Goal: Task Accomplishment & Management: Use online tool/utility

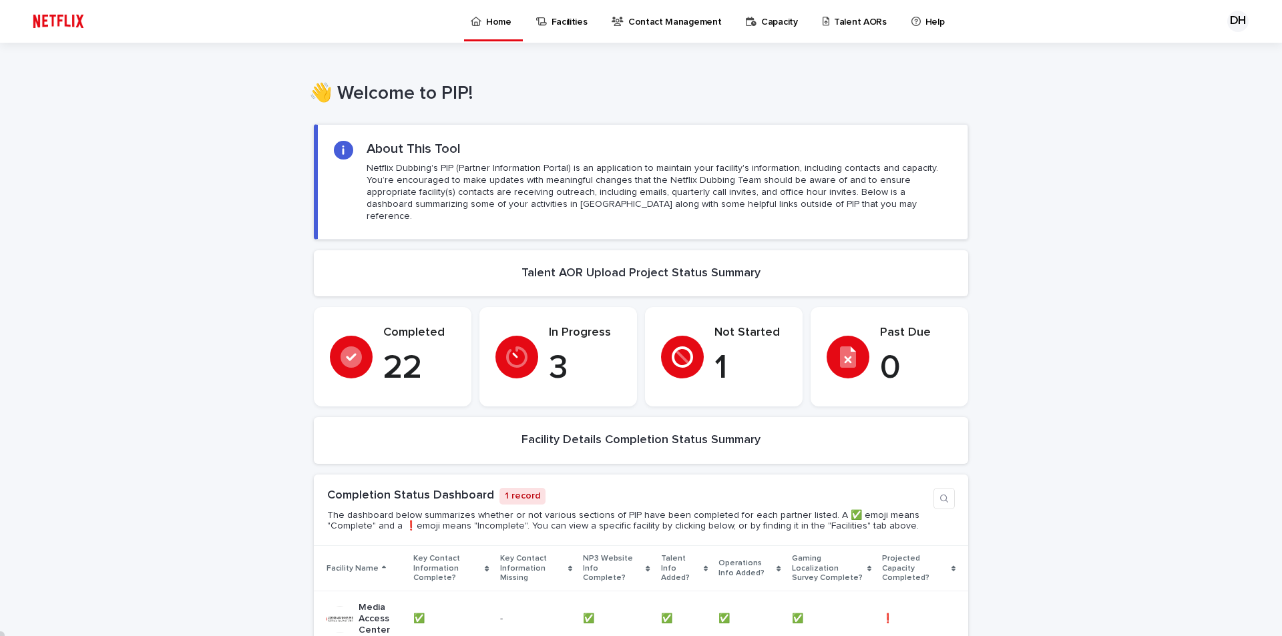
click at [695, 360] on div "Not Started 1" at bounding box center [724, 357] width 126 height 63
click at [862, 23] on p "Talent AORs" at bounding box center [860, 14] width 53 height 28
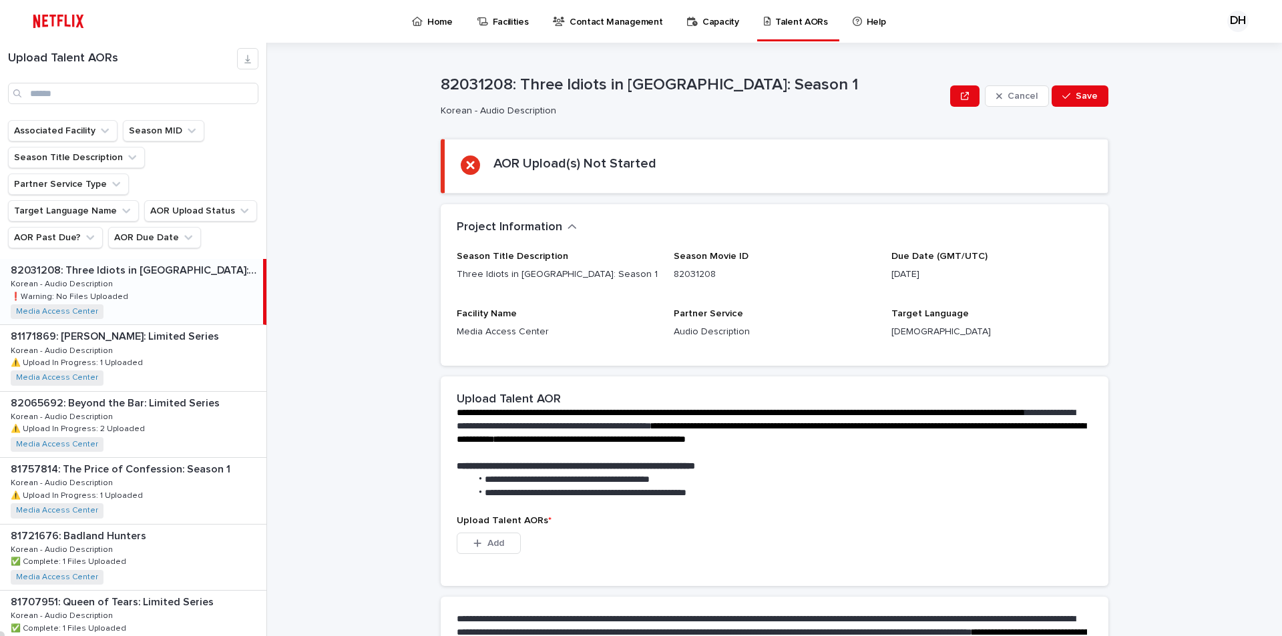
click at [135, 262] on p "82031208: Three Idiots in [GEOGRAPHIC_DATA]: Season 1" at bounding box center [136, 269] width 250 height 15
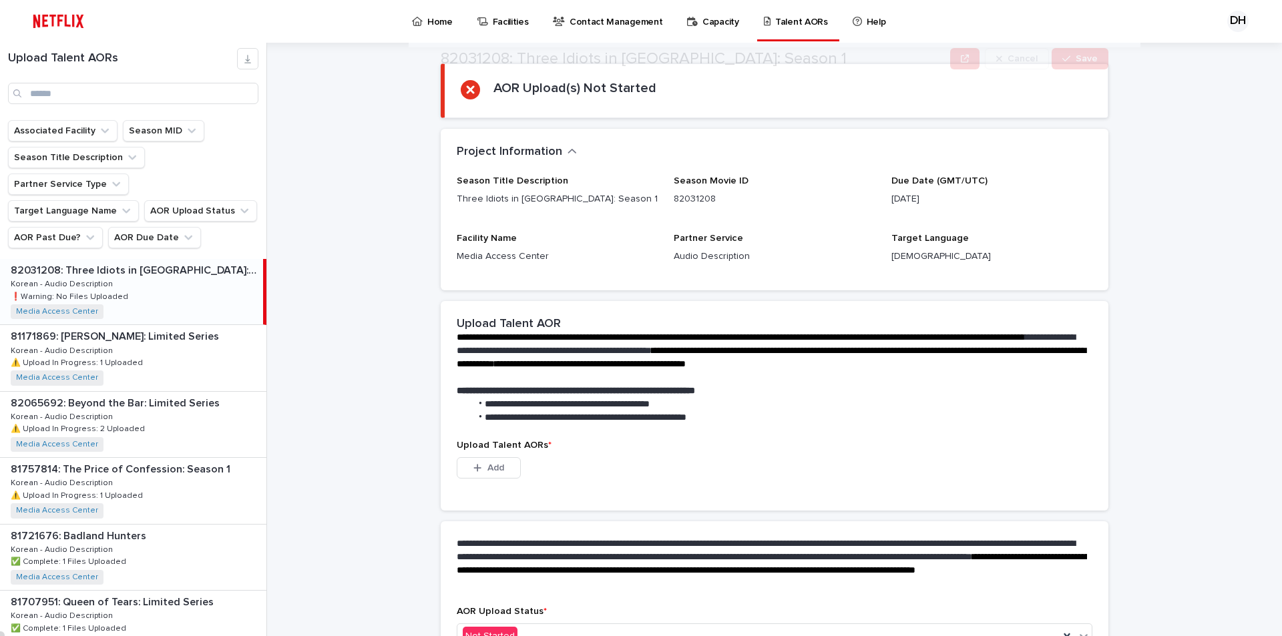
scroll to position [164, 0]
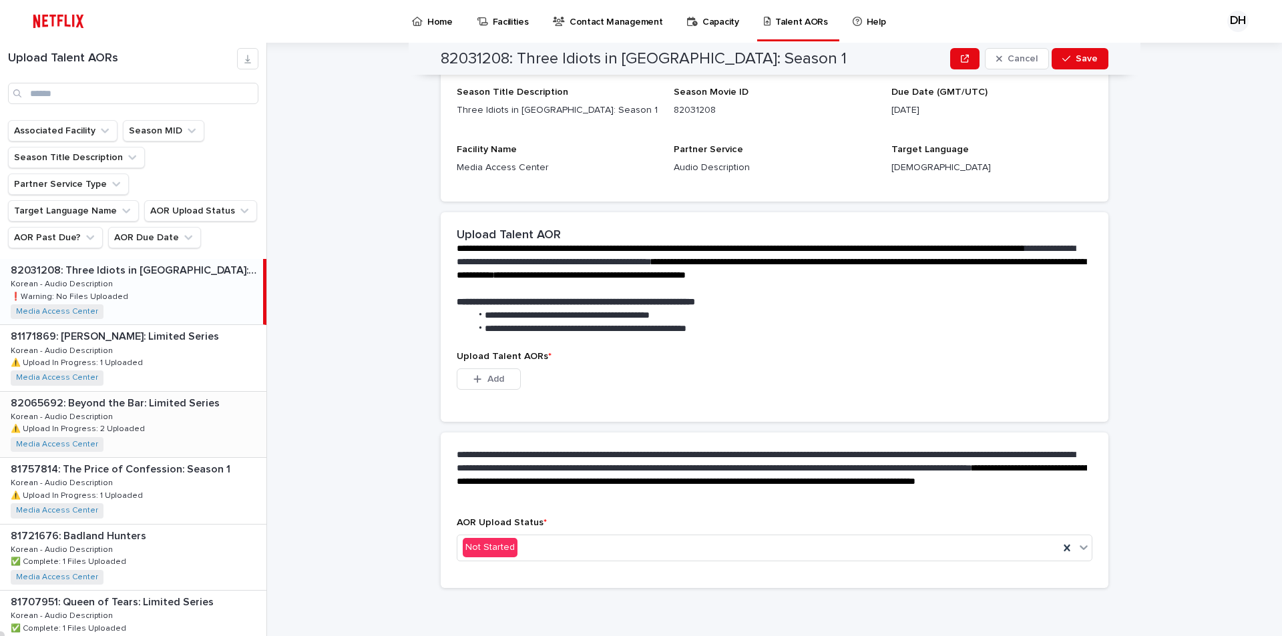
click at [112, 395] on p "82065692: Beyond the Bar: Limited Series" at bounding box center [117, 402] width 212 height 15
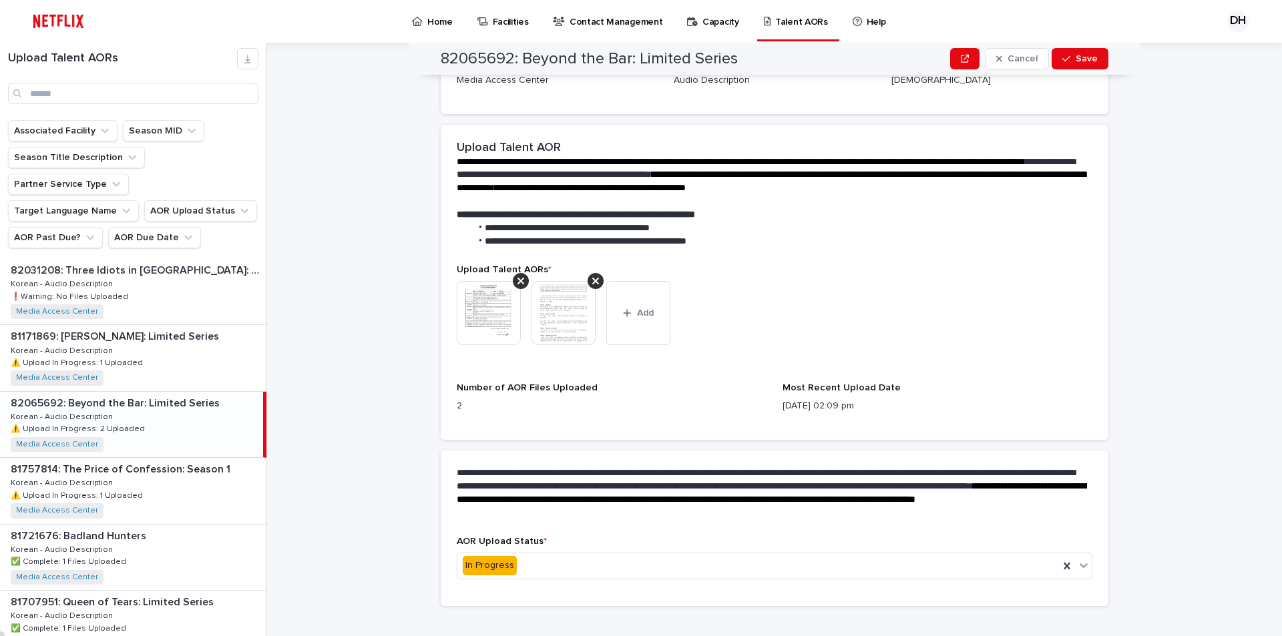
scroll to position [282, 0]
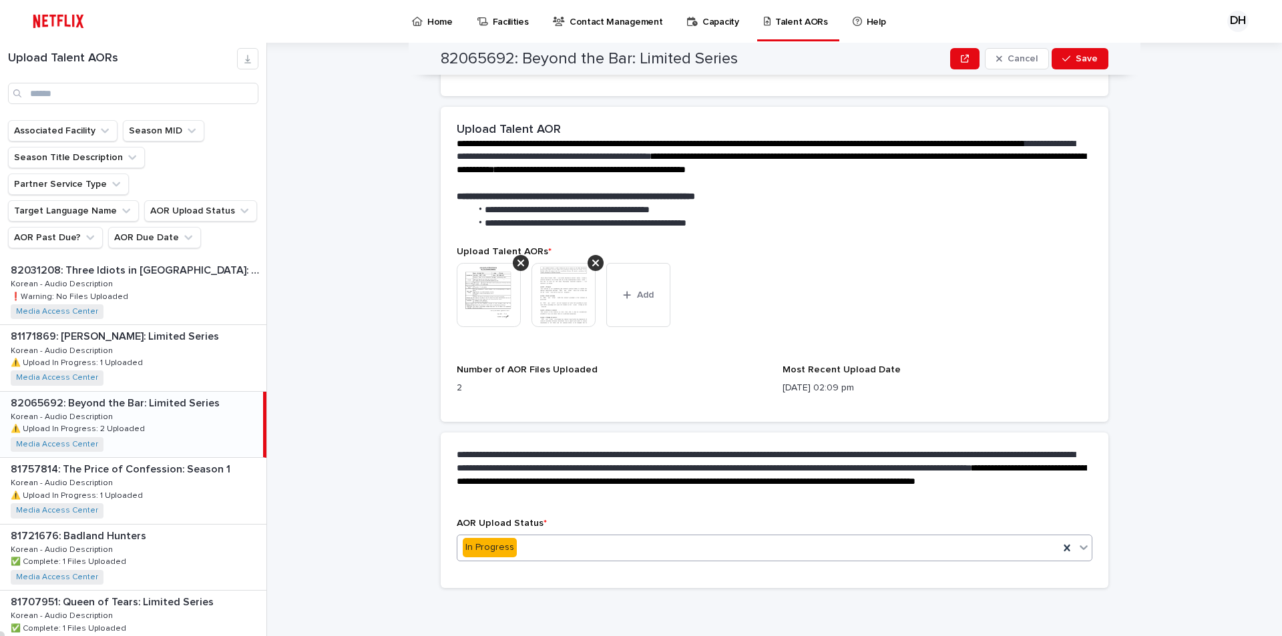
click at [1077, 552] on icon at bounding box center [1083, 547] width 13 height 13
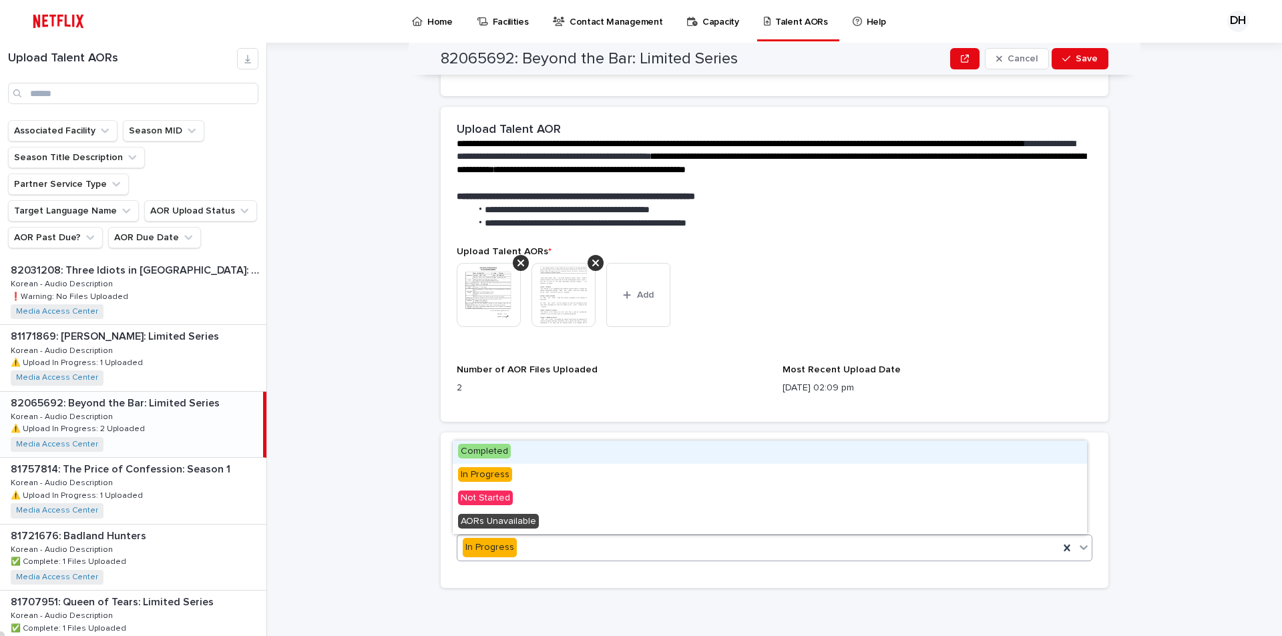
click at [496, 452] on span "Completed" at bounding box center [484, 451] width 53 height 15
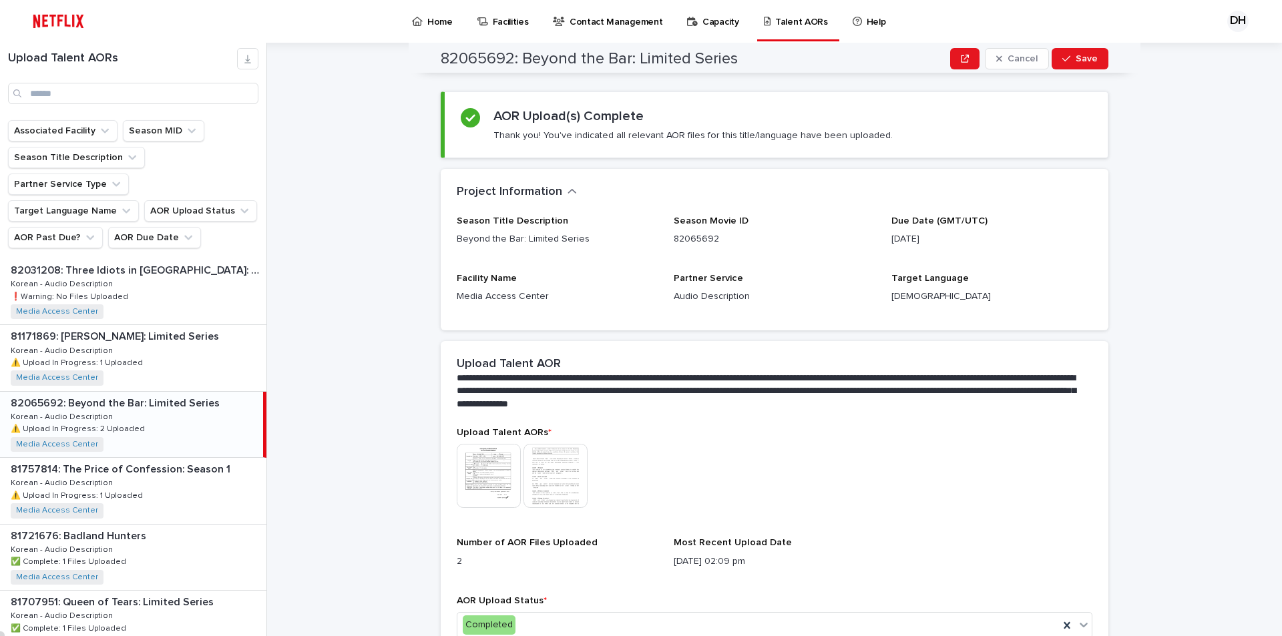
scroll to position [0, 0]
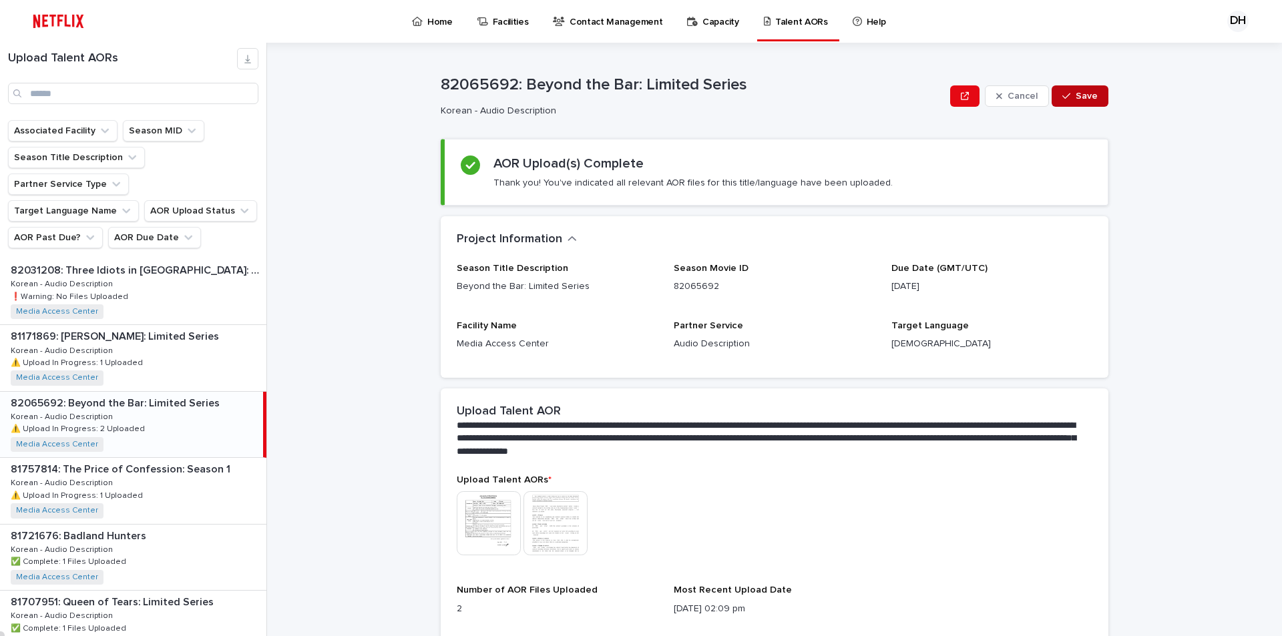
click at [1088, 91] on span "Save" at bounding box center [1087, 95] width 22 height 9
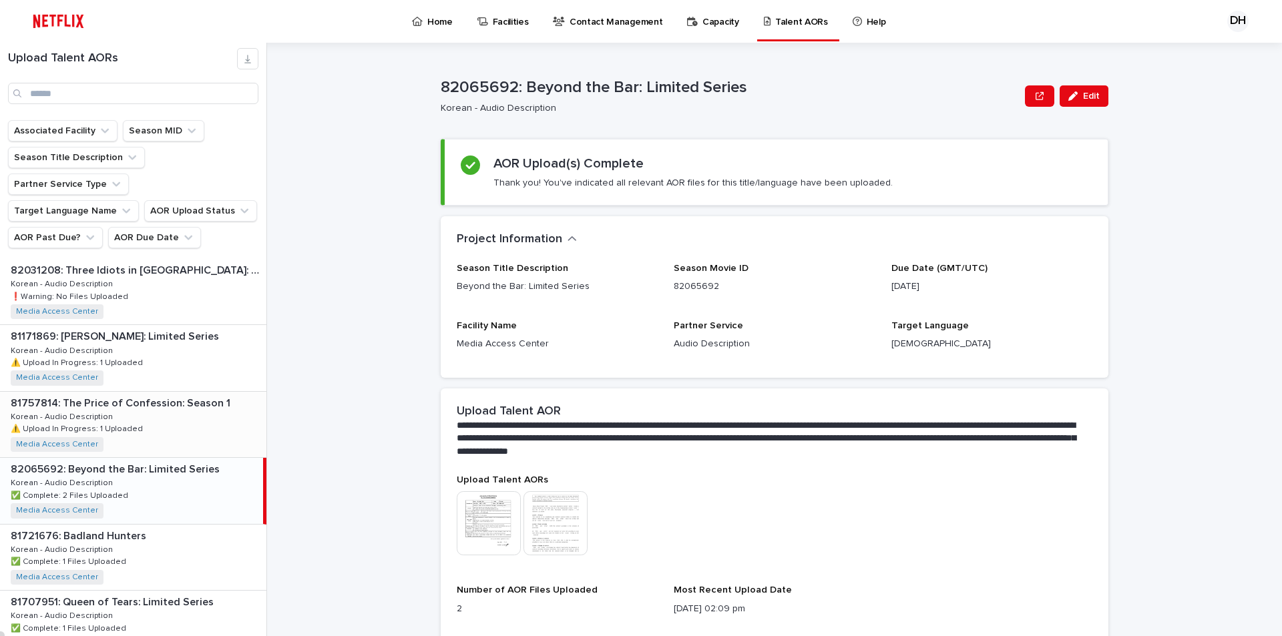
click at [132, 395] on p "81757814: The Price of Confession: Season 1" at bounding box center [122, 402] width 222 height 15
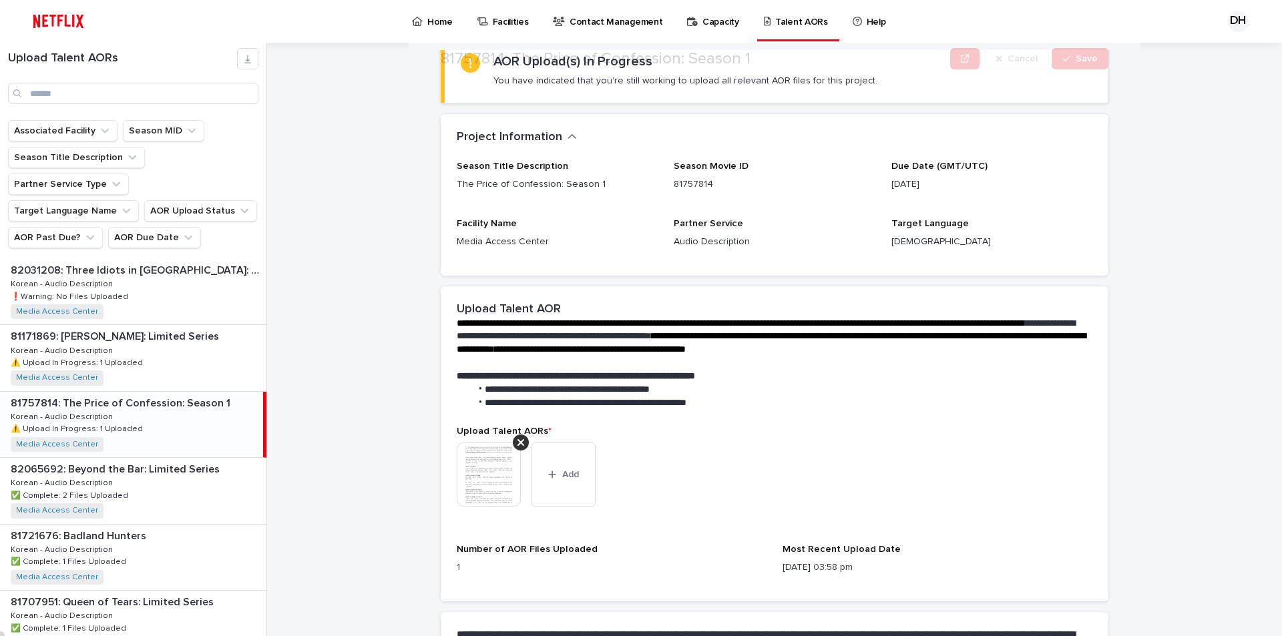
scroll to position [134, 0]
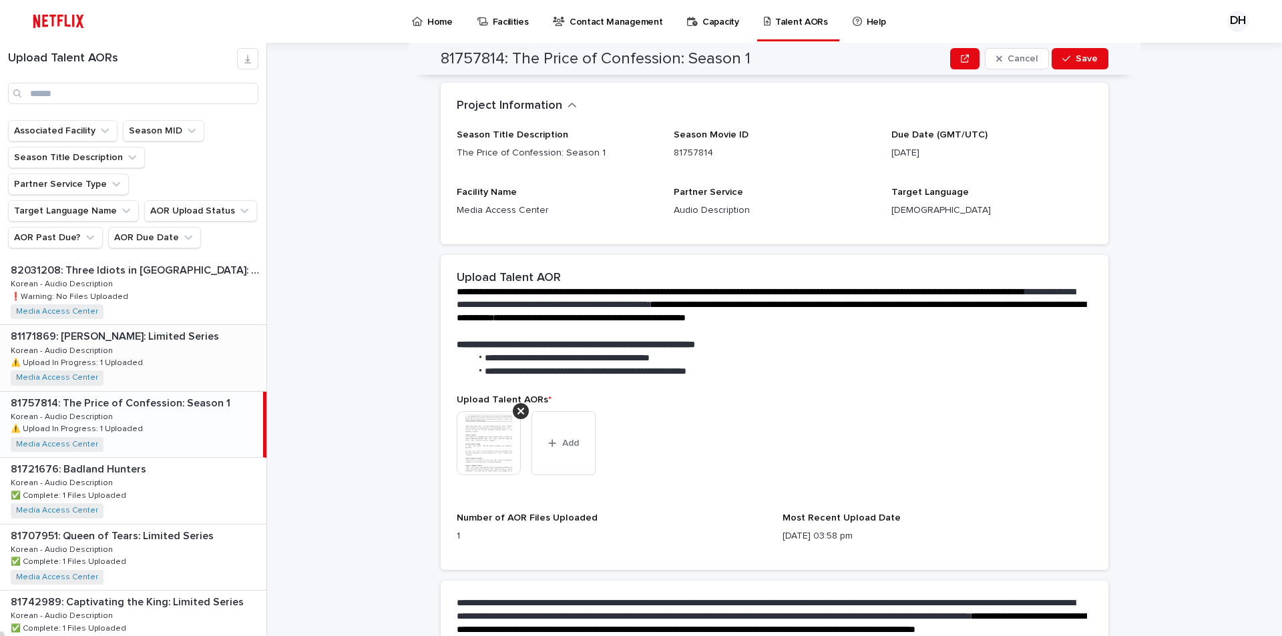
click at [112, 328] on p "81171869: [PERSON_NAME]: Limited Series" at bounding box center [116, 335] width 211 height 15
click at [184, 397] on div "81757814: The Price of Confession: Season 1 81757814: The Price of Confession: …" at bounding box center [133, 424] width 266 height 65
click at [566, 448] on button "Add" at bounding box center [564, 443] width 64 height 64
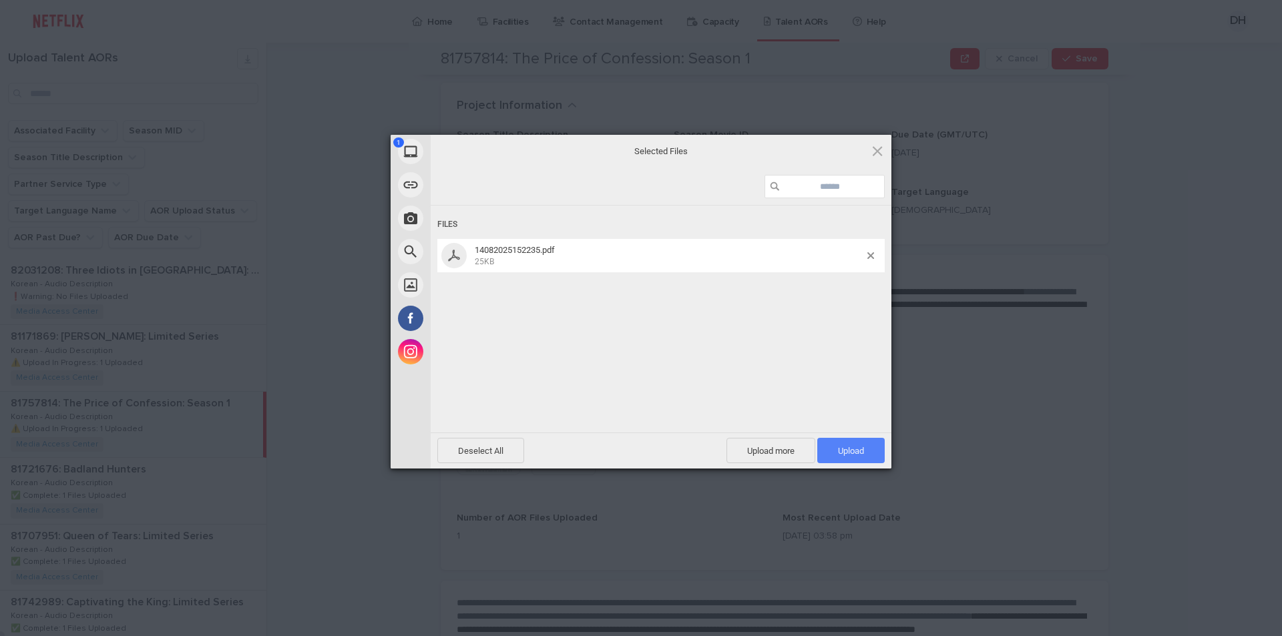
click at [857, 455] on span "Upload 1" at bounding box center [851, 451] width 26 height 10
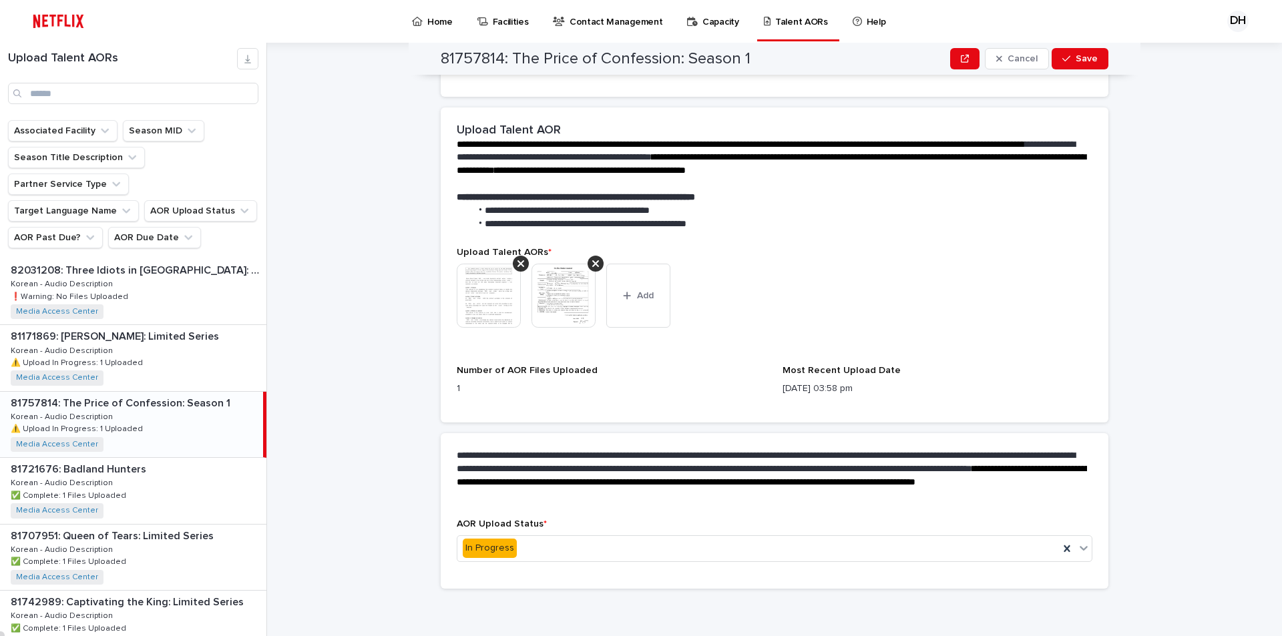
scroll to position [282, 0]
click at [1077, 549] on icon at bounding box center [1083, 547] width 13 height 13
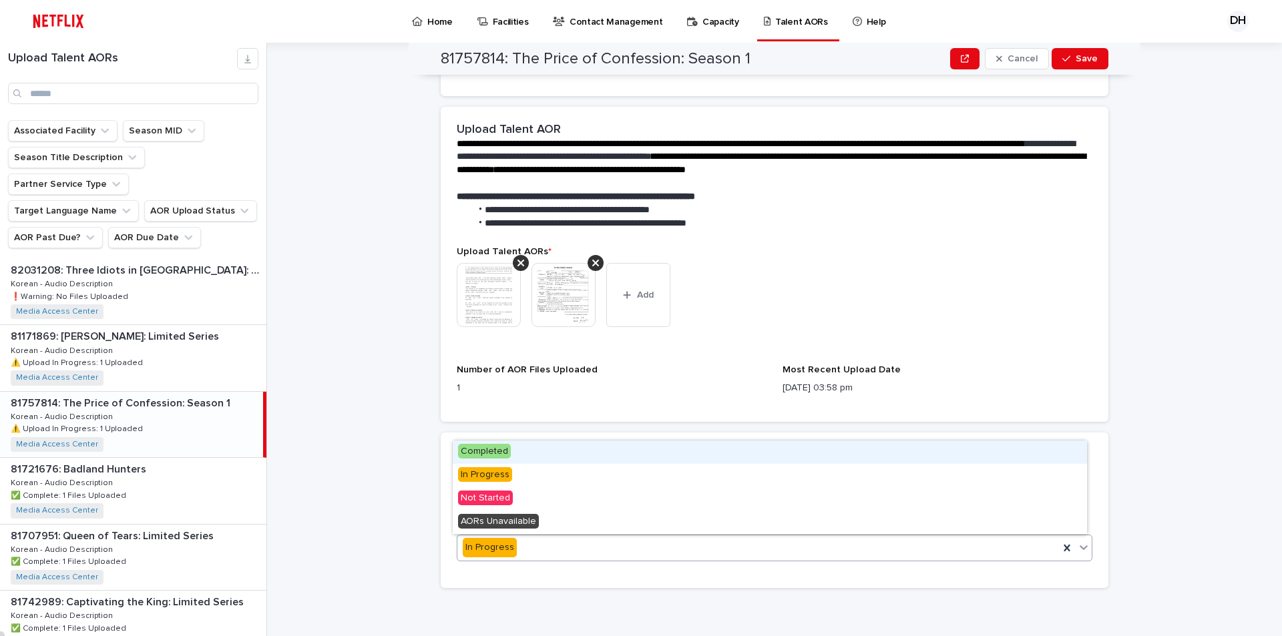
click at [494, 455] on span "Completed" at bounding box center [484, 451] width 53 height 15
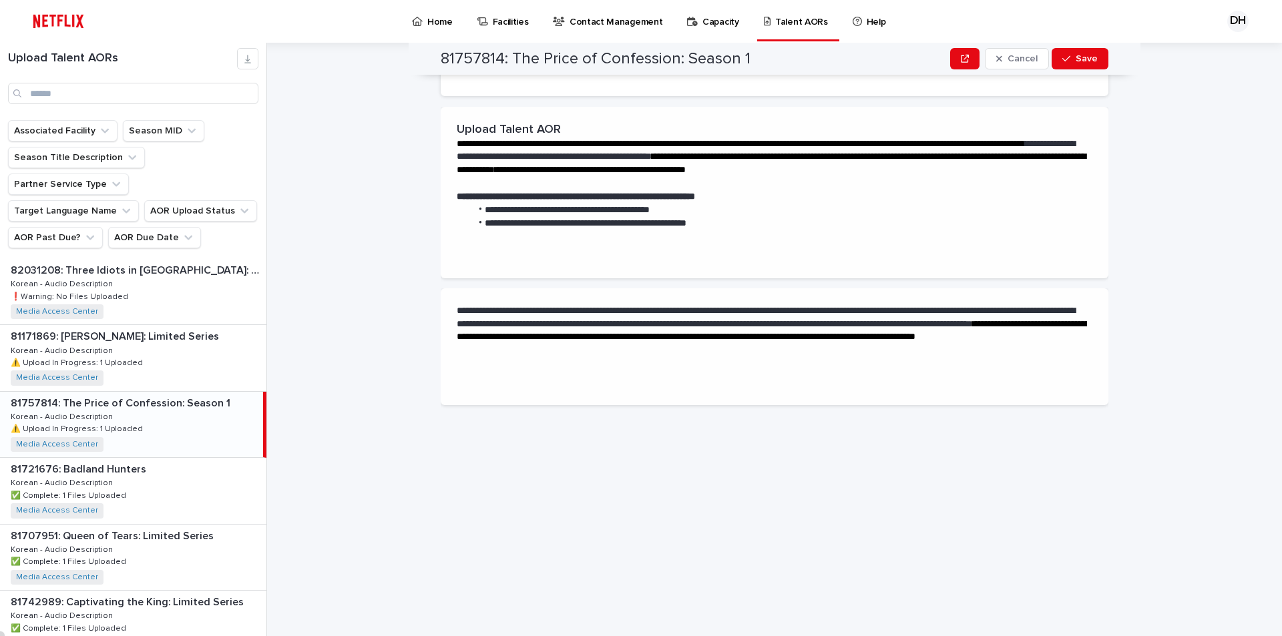
scroll to position [0, 0]
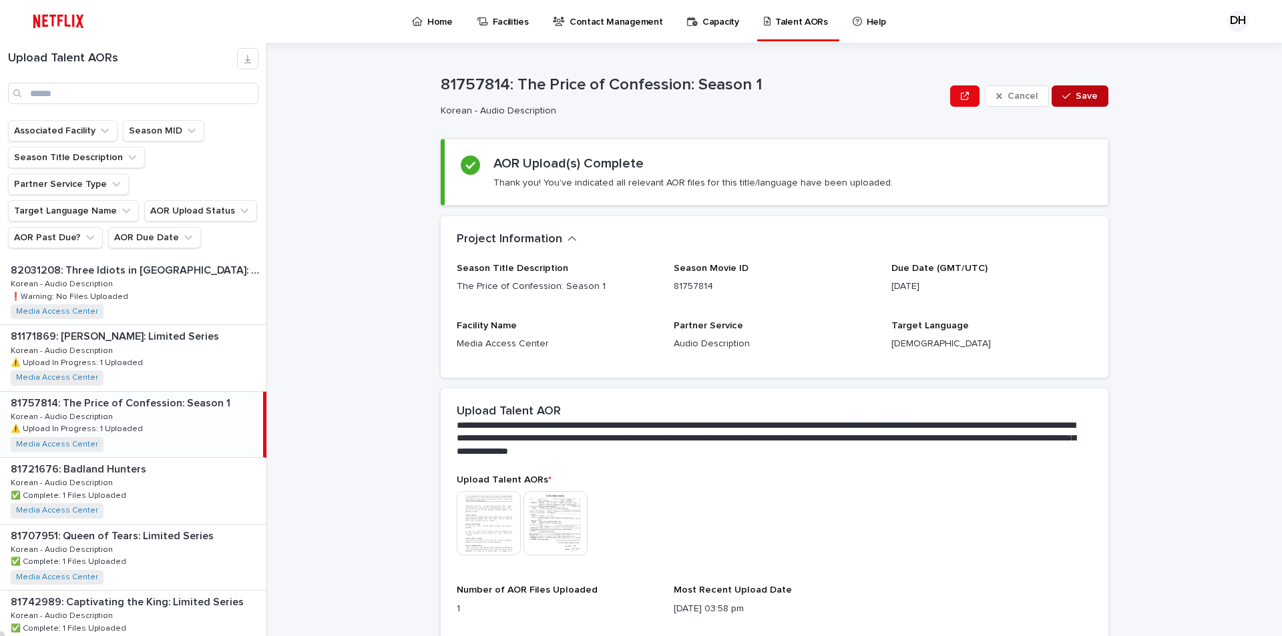
click at [1079, 96] on span "Save" at bounding box center [1087, 95] width 22 height 9
click at [145, 264] on div "82031208: Three Idiots in [GEOGRAPHIC_DATA]: Season 1 82031208: Three Idiots in…" at bounding box center [133, 291] width 266 height 65
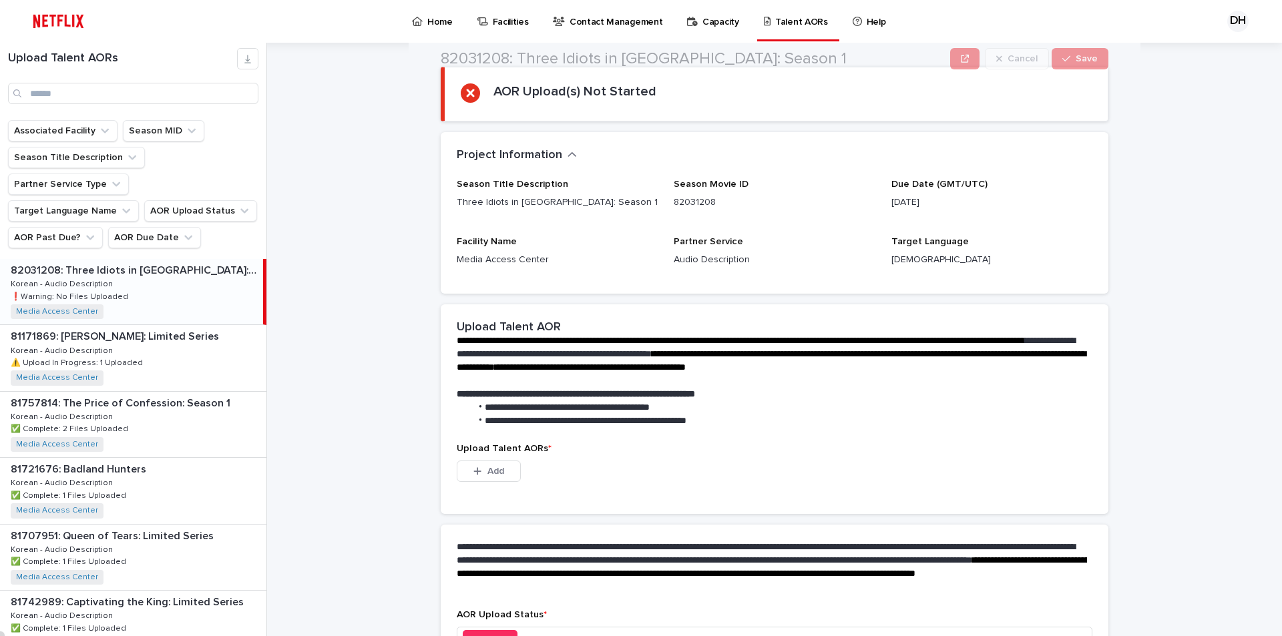
scroll to position [164, 0]
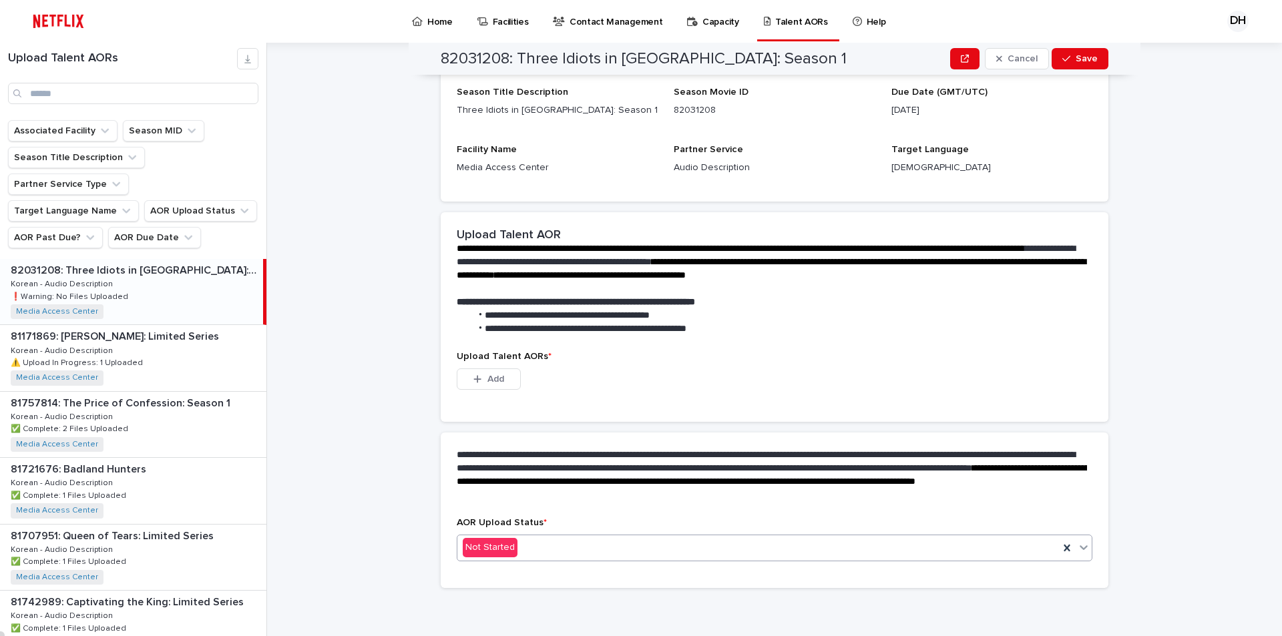
click at [538, 548] on div "Not Started" at bounding box center [758, 548] width 602 height 22
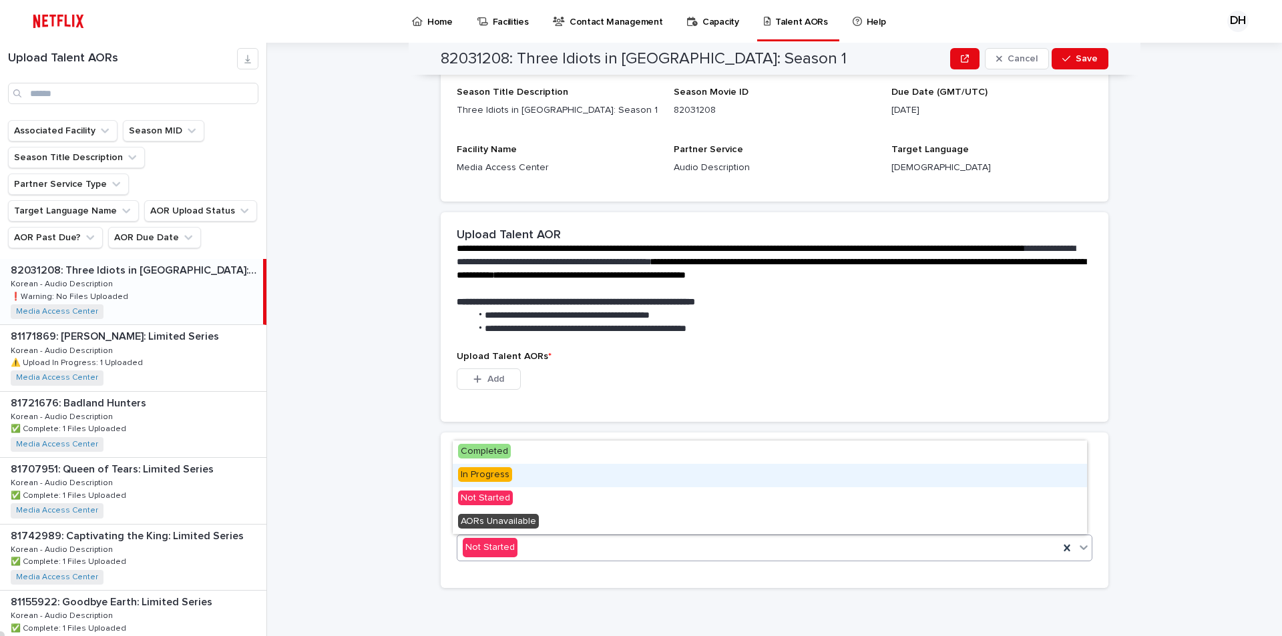
click at [512, 482] on div "In Progress" at bounding box center [770, 475] width 634 height 23
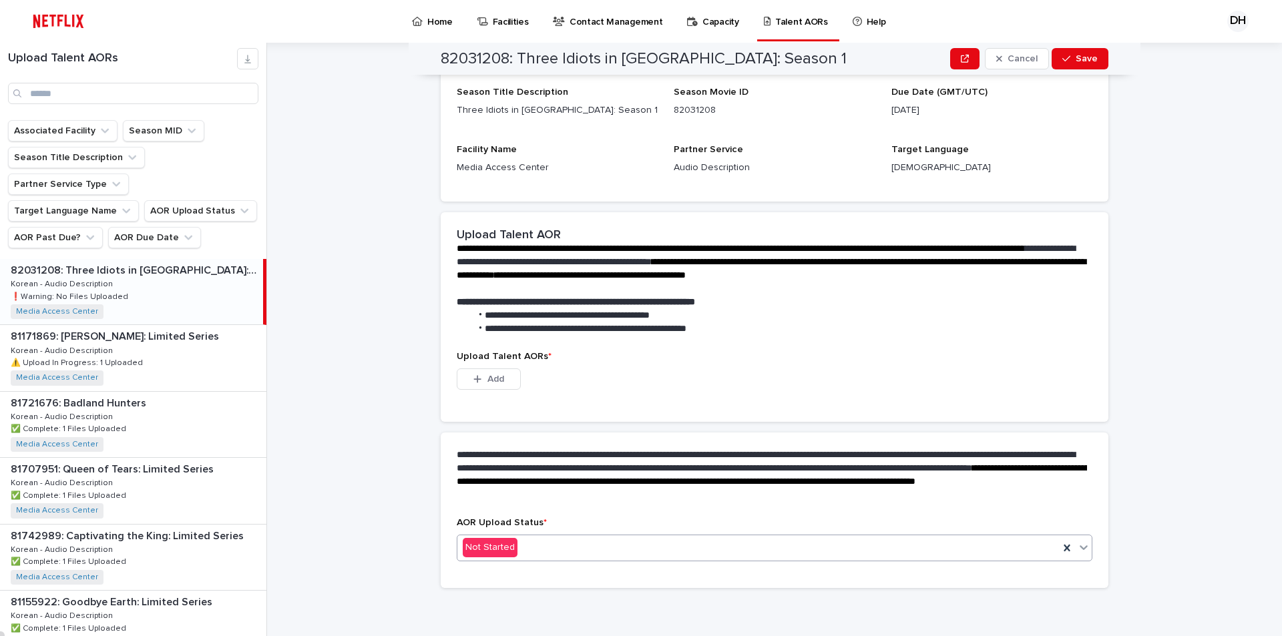
scroll to position [99, 0]
click at [764, 411] on div "Upload Talent AORs * This file cannot be opened Download File Add" at bounding box center [775, 386] width 668 height 70
click at [1092, 65] on button "Save" at bounding box center [1080, 58] width 57 height 21
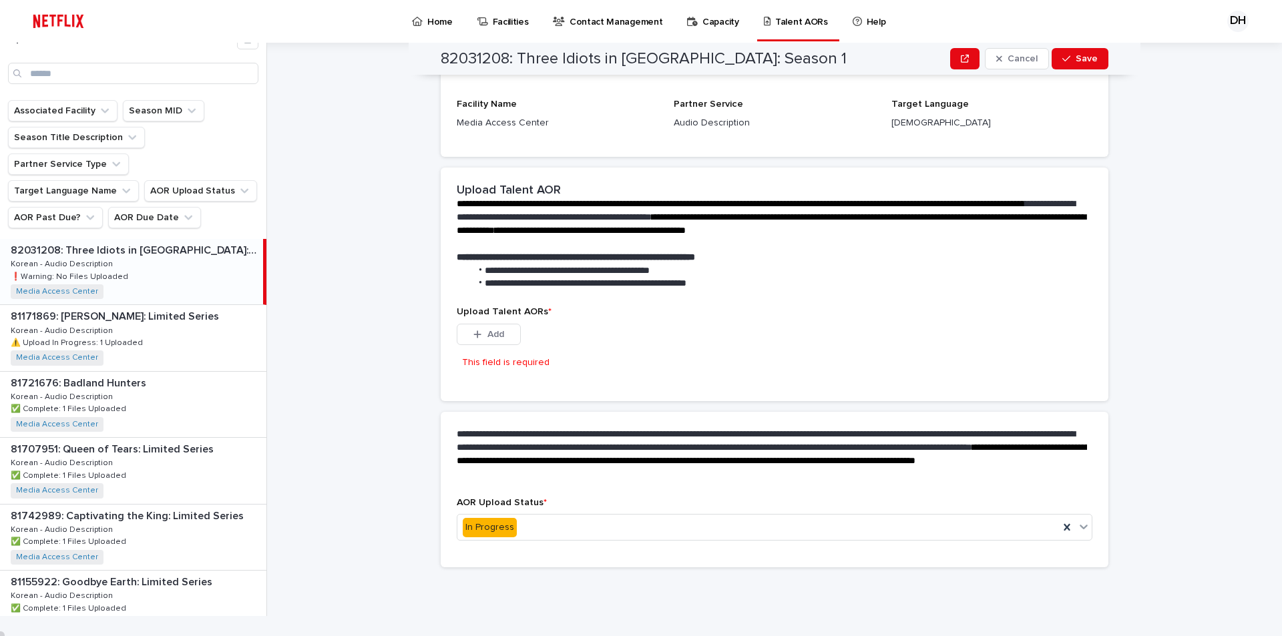
scroll to position [68, 0]
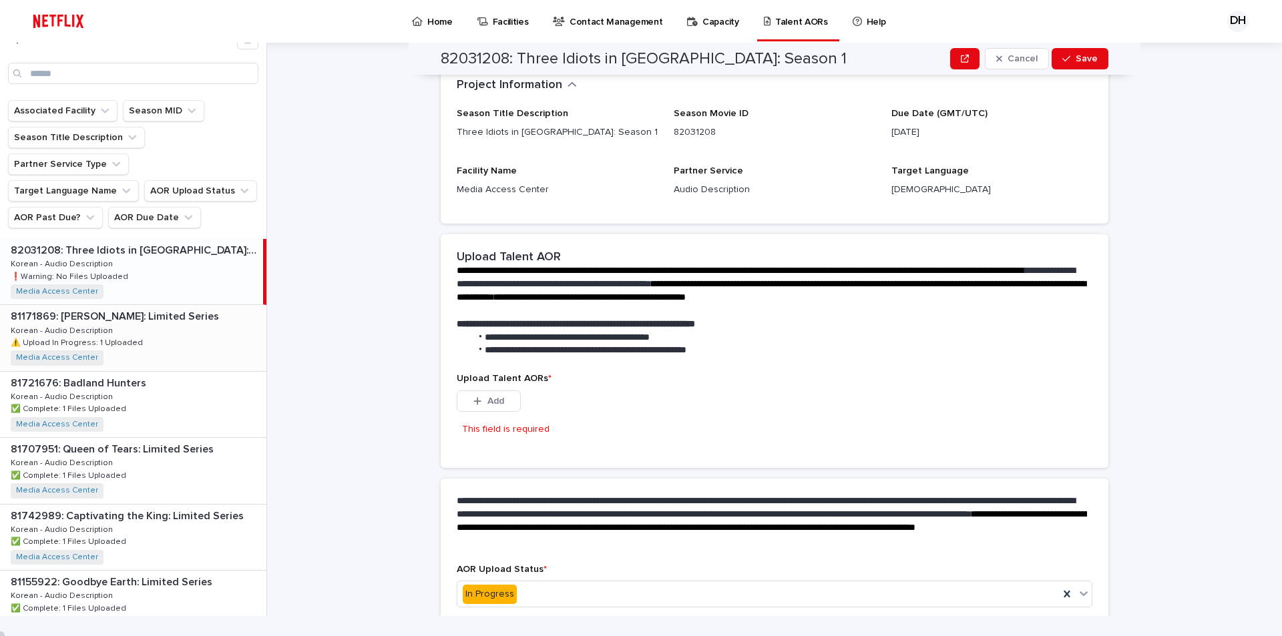
click at [91, 336] on p "⚠️ Upload In Progress: 1 Uploaded" at bounding box center [78, 342] width 135 height 12
